Goal: Entertainment & Leisure: Consume media (video, audio)

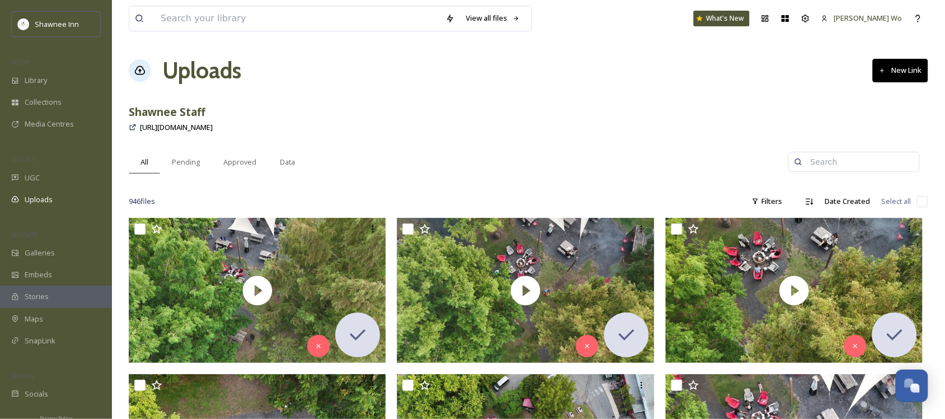
scroll to position [1111, 0]
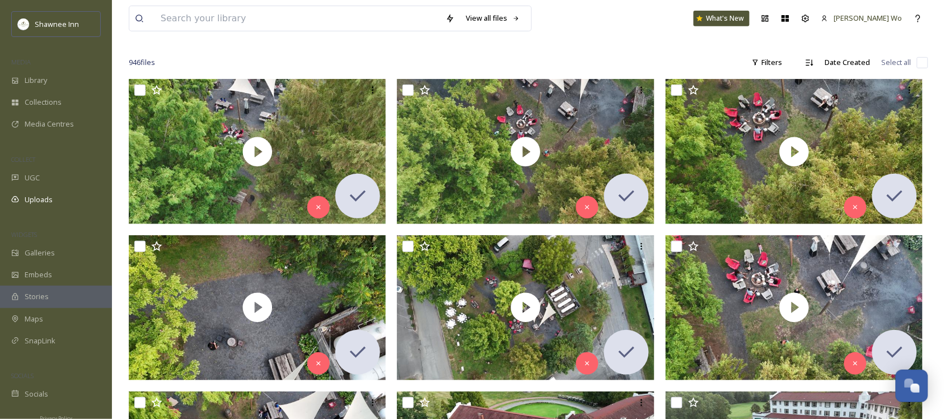
scroll to position [140, 0]
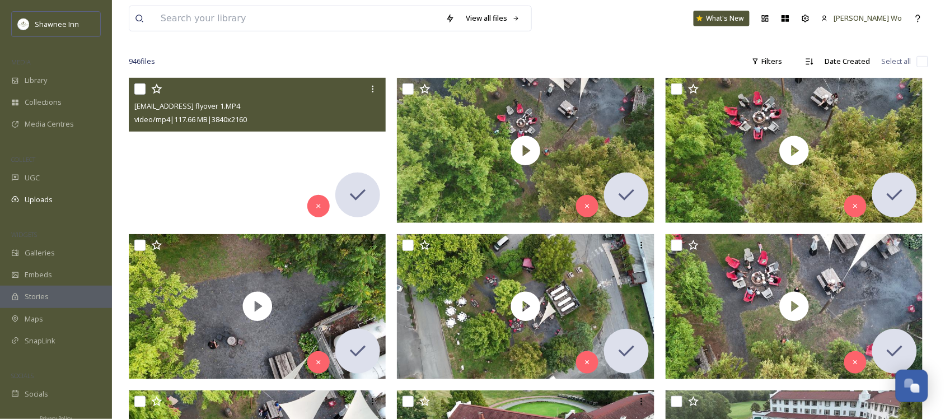
click at [265, 158] on video "ext_1757201543.896079_archibaldmackenzie16@gmail.com-Brewery flyover 1.MP4" at bounding box center [257, 150] width 257 height 145
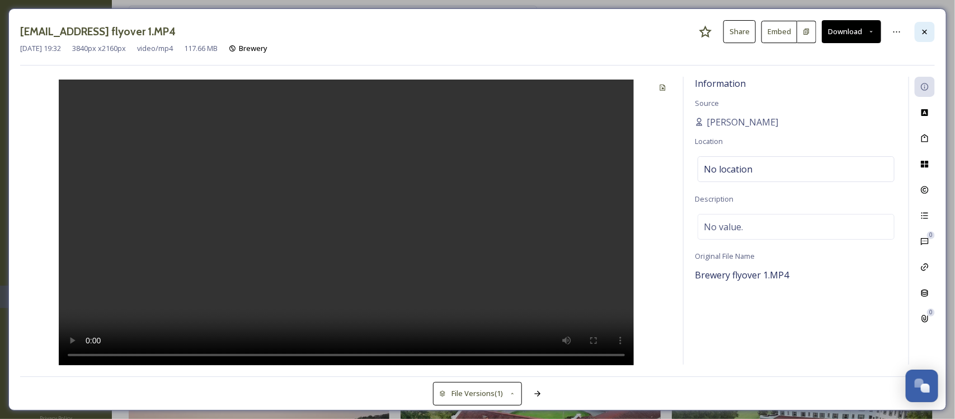
click at [919, 35] on div at bounding box center [925, 32] width 20 height 20
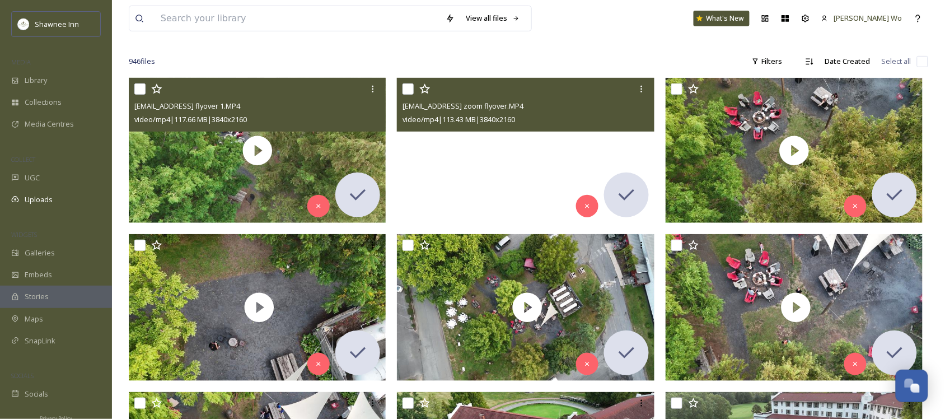
click at [524, 146] on video "ext_1757201543.570907_archibaldmackenzie16@gmail.com-Brewery zoom flyover.MP4" at bounding box center [525, 150] width 257 height 145
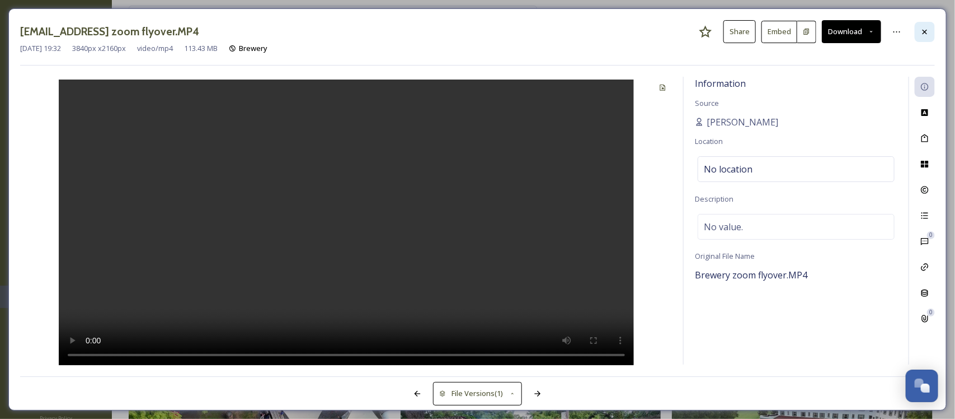
click at [928, 35] on icon at bounding box center [925, 31] width 9 height 9
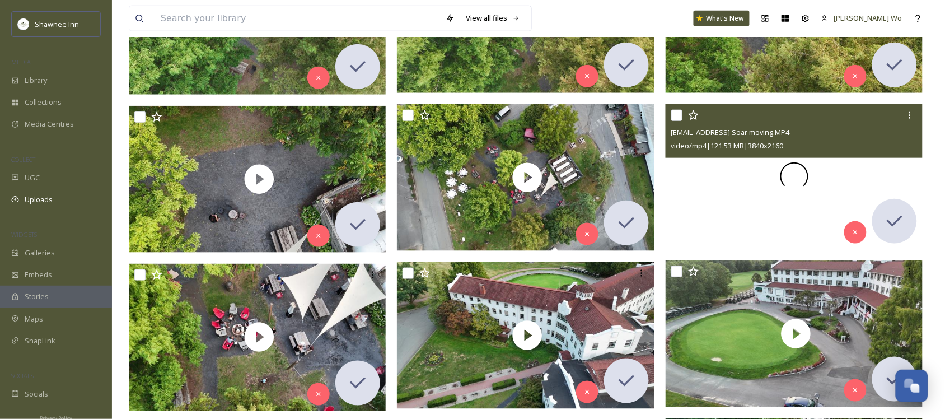
scroll to position [280, 0]
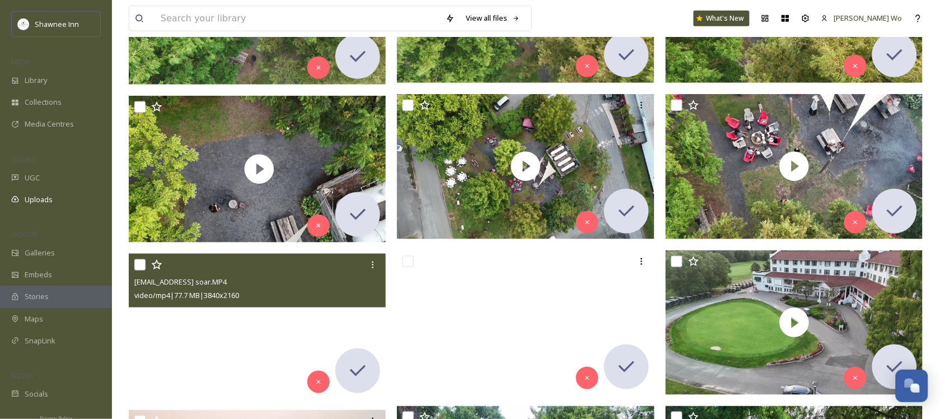
click at [245, 334] on video "ext_1757201513.633558_archibaldmackenzie16@gmail.com-Brewery soar.MP4" at bounding box center [257, 325] width 257 height 145
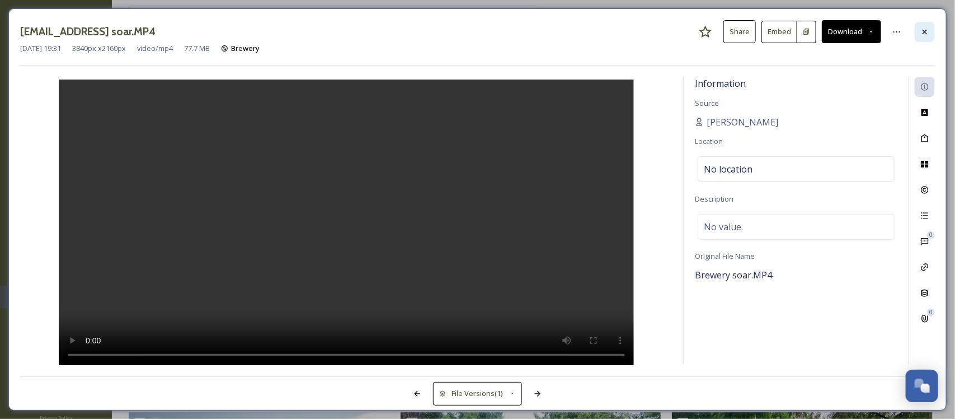
click at [921, 29] on icon at bounding box center [925, 31] width 9 height 9
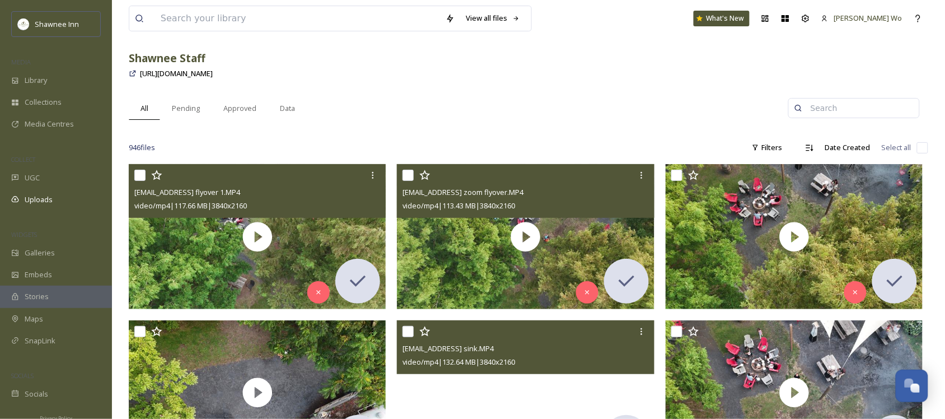
scroll to position [70, 0]
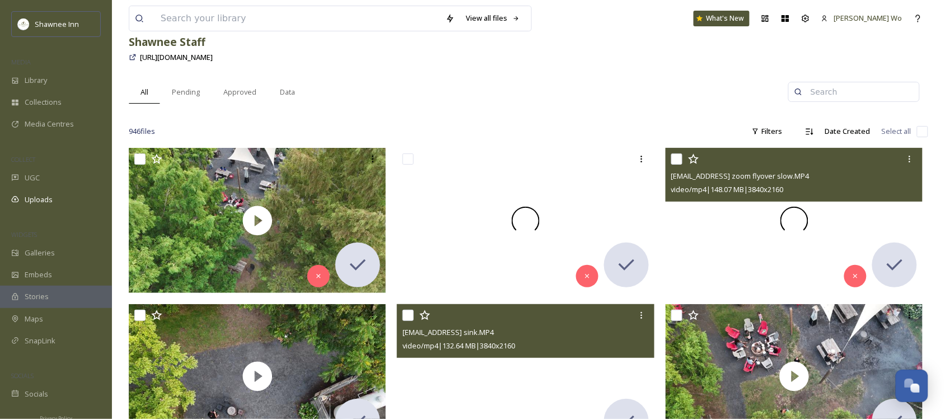
click at [796, 215] on span at bounding box center [794, 220] width 28 height 28
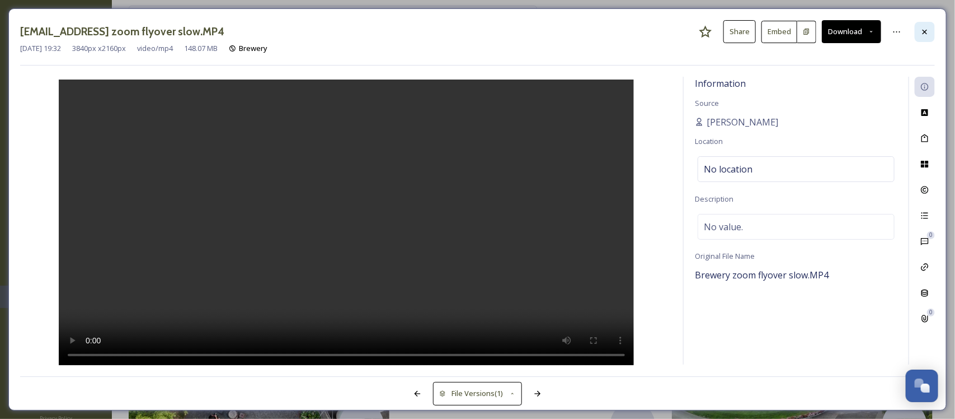
click at [925, 28] on icon at bounding box center [925, 31] width 9 height 9
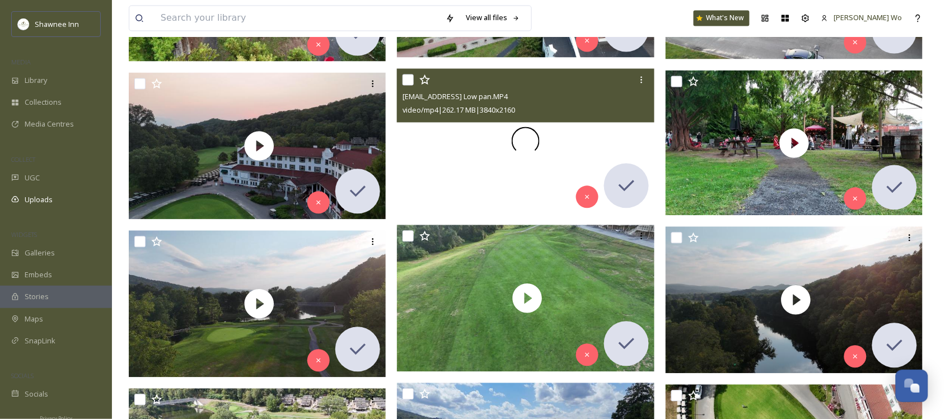
scroll to position [769, 0]
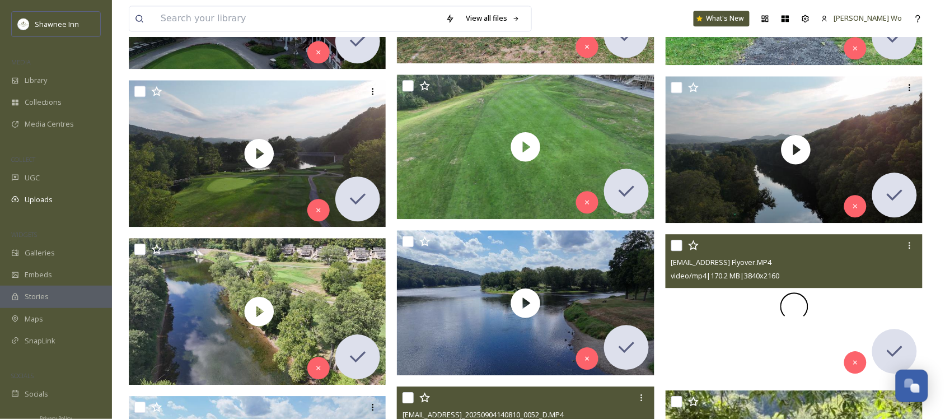
click at [801, 306] on span at bounding box center [794, 307] width 30 height 30
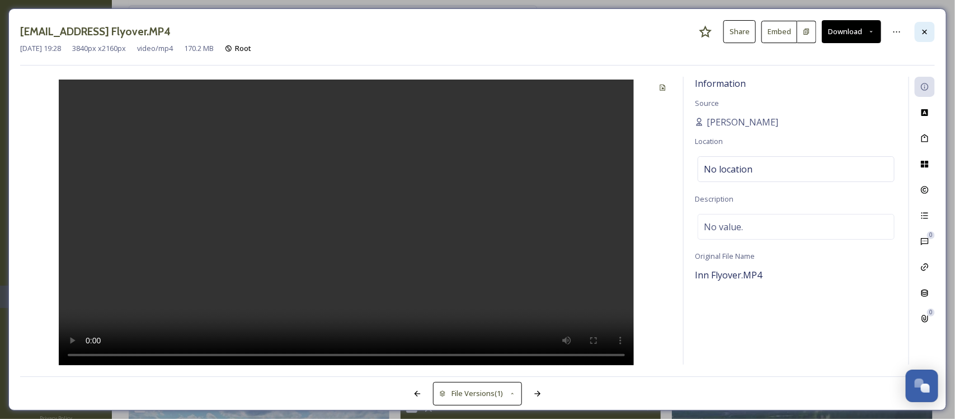
click at [926, 34] on icon at bounding box center [925, 31] width 9 height 9
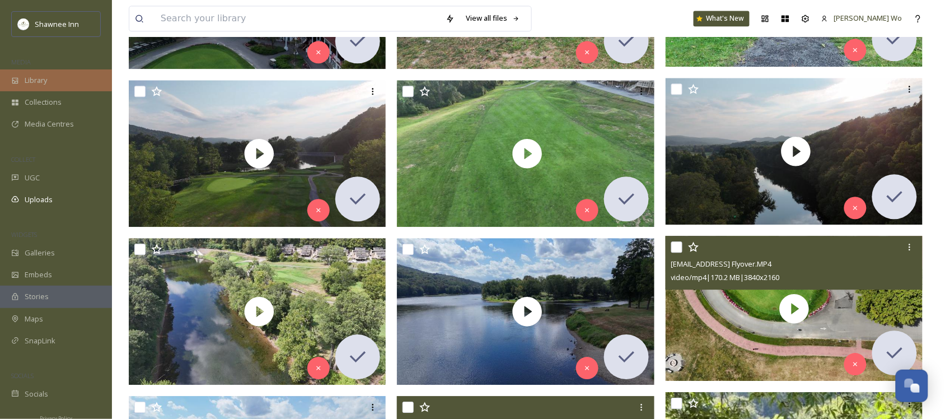
click at [29, 79] on span "Library" at bounding box center [36, 80] width 22 height 11
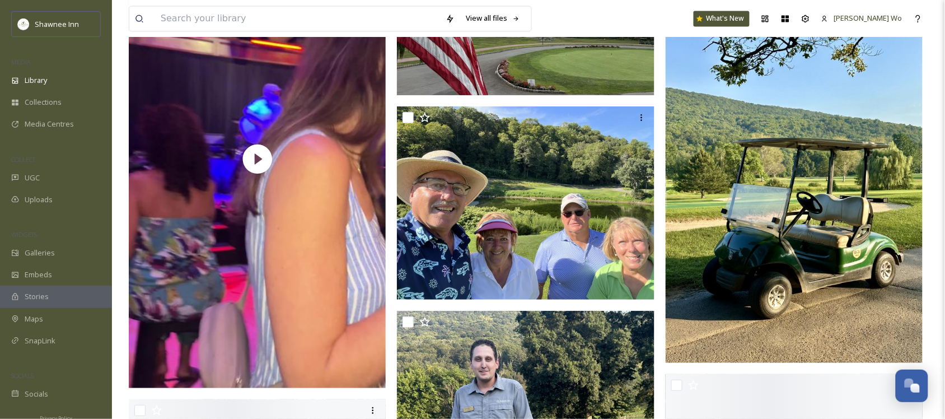
scroll to position [9513, 0]
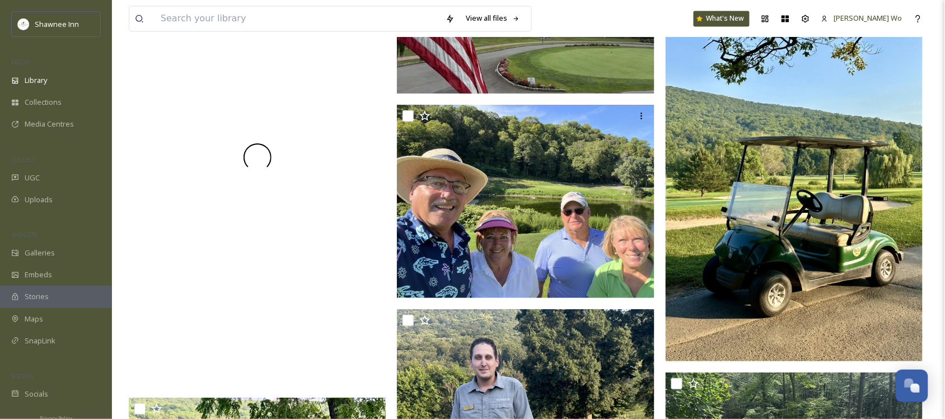
click at [246, 227] on div at bounding box center [257, 157] width 257 height 458
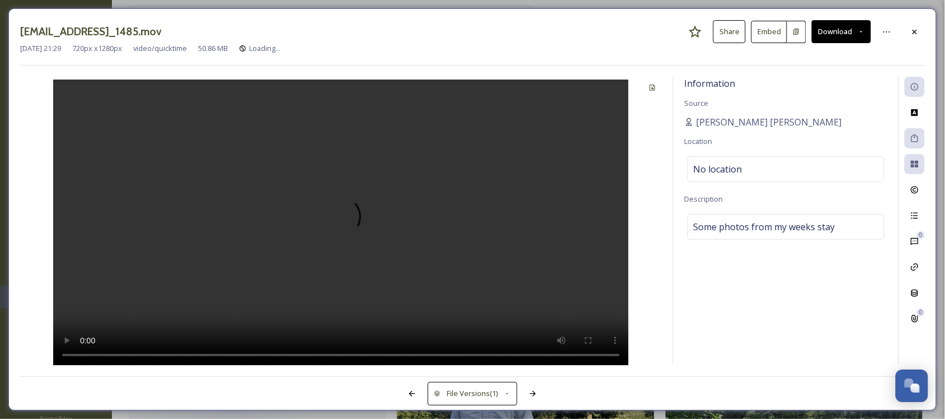
scroll to position [9044, 0]
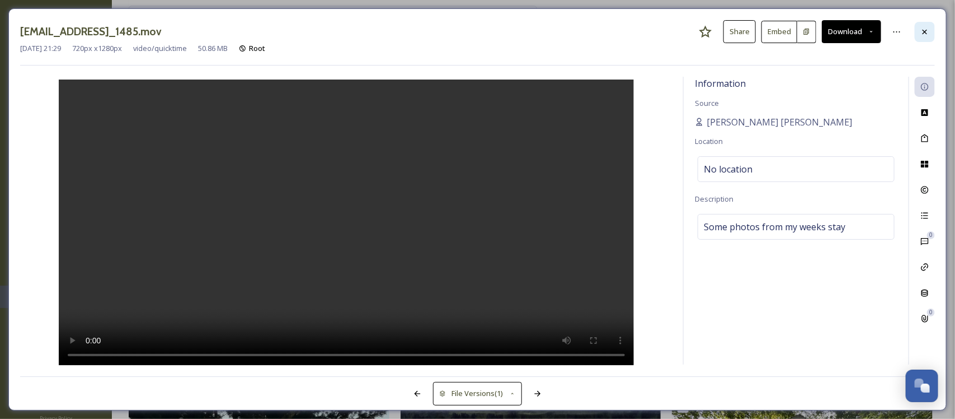
click at [925, 35] on icon at bounding box center [925, 31] width 9 height 9
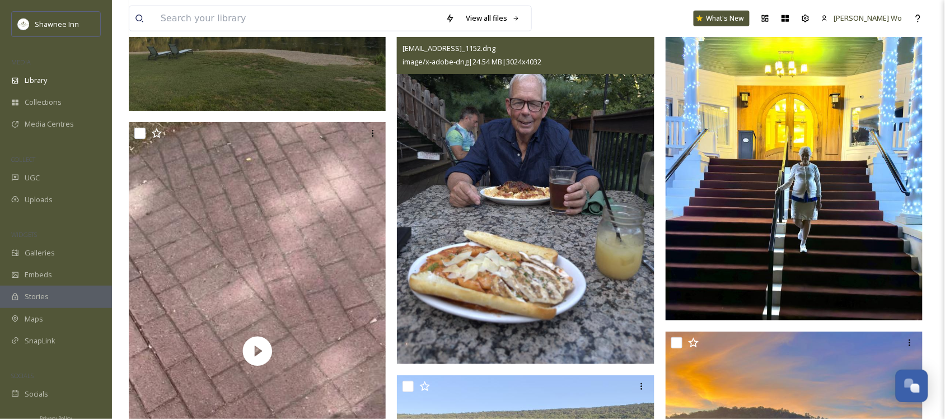
scroll to position [12821, 0]
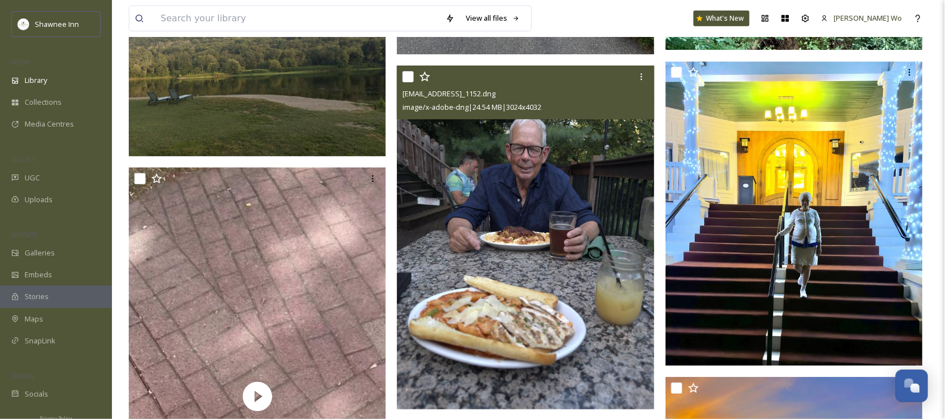
click at [480, 275] on img at bounding box center [525, 237] width 257 height 343
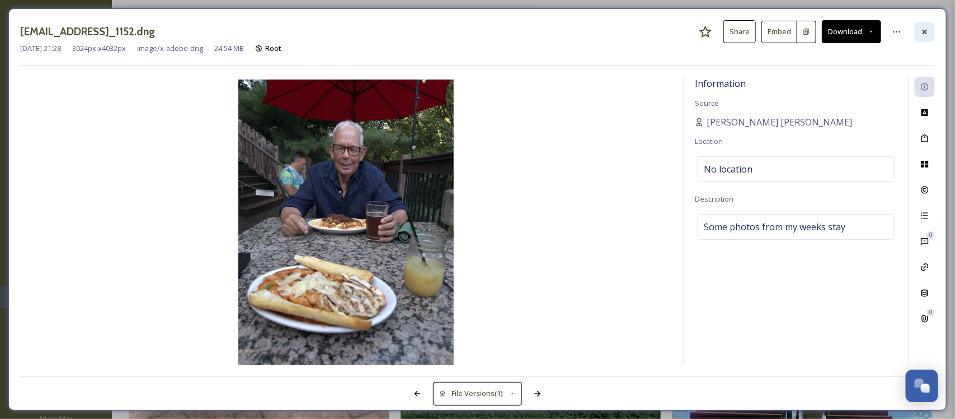
click at [932, 26] on div at bounding box center [925, 32] width 20 height 20
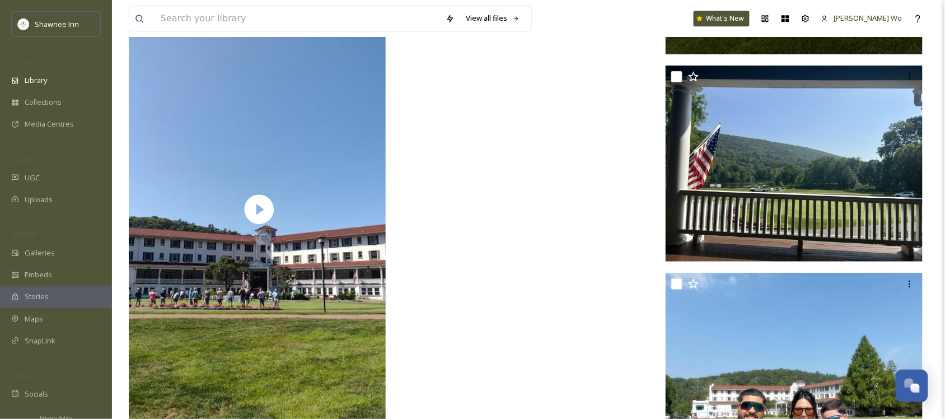
scroll to position [13590, 0]
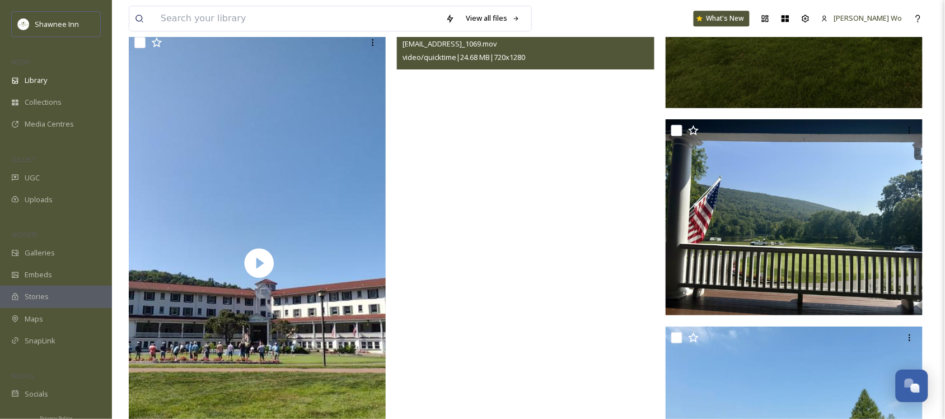
click at [574, 275] on video "ext_1755739725.686936_Peterbredholt@gmail.com-IMG_1069.mov" at bounding box center [525, 245] width 257 height 458
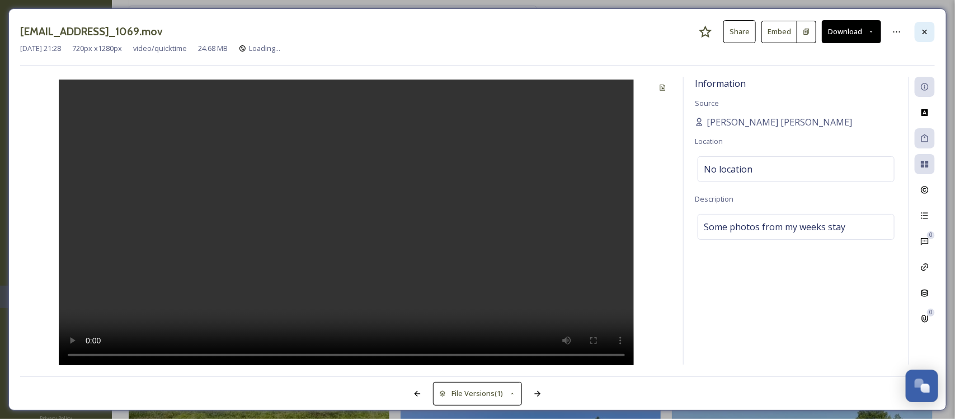
click at [922, 37] on div at bounding box center [925, 32] width 20 height 20
